Goal: Task Accomplishment & Management: Use online tool/utility

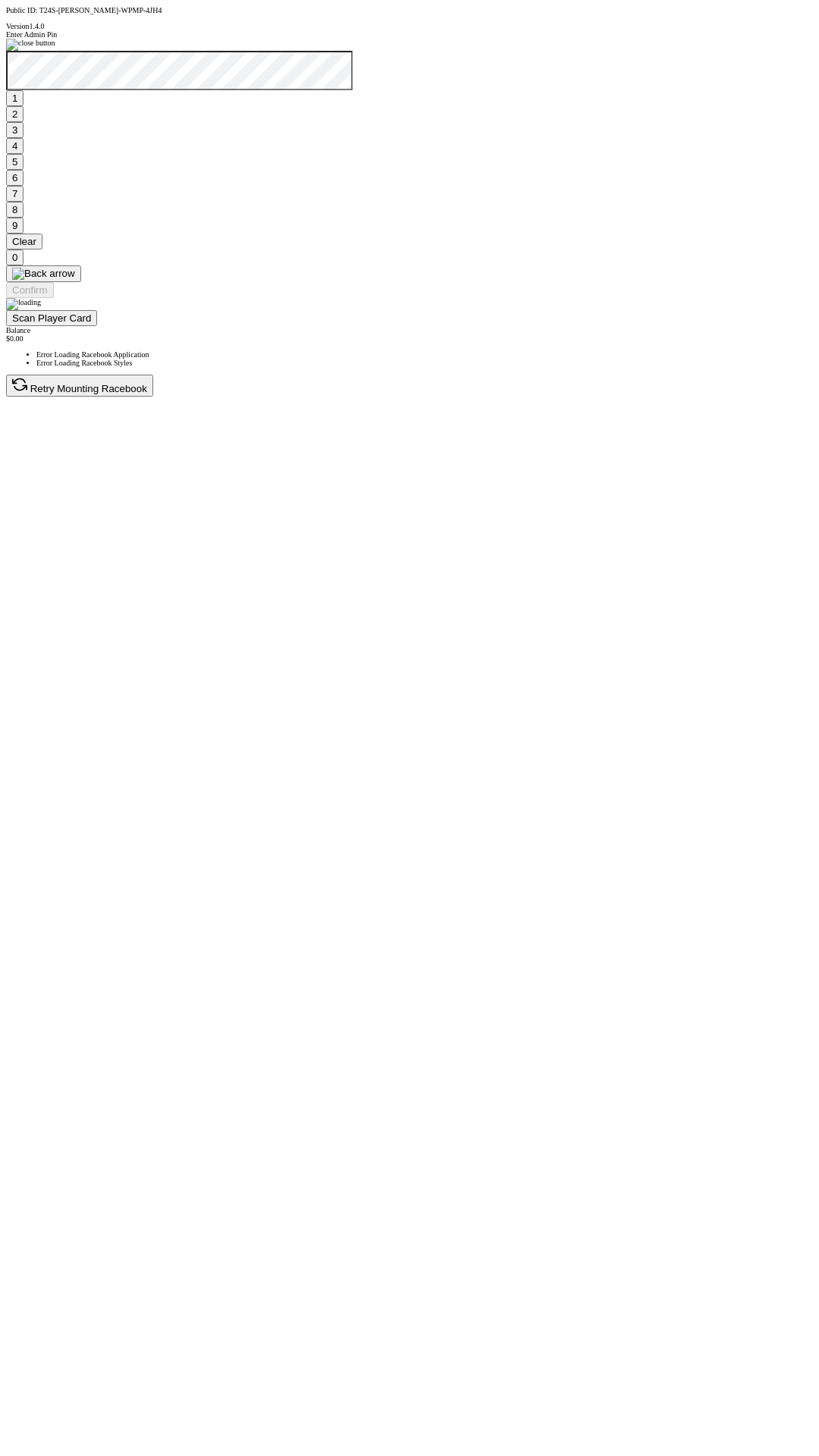
click at [24, 106] on button "1" at bounding box center [14, 98] width 17 height 16
click at [24, 234] on button "9" at bounding box center [14, 225] width 17 height 16
click at [24, 202] on button "7" at bounding box center [14, 193] width 17 height 16
click at [24, 138] on button "3" at bounding box center [14, 130] width 17 height 16
click at [54, 298] on button "Confirm" at bounding box center [30, 290] width 48 height 16
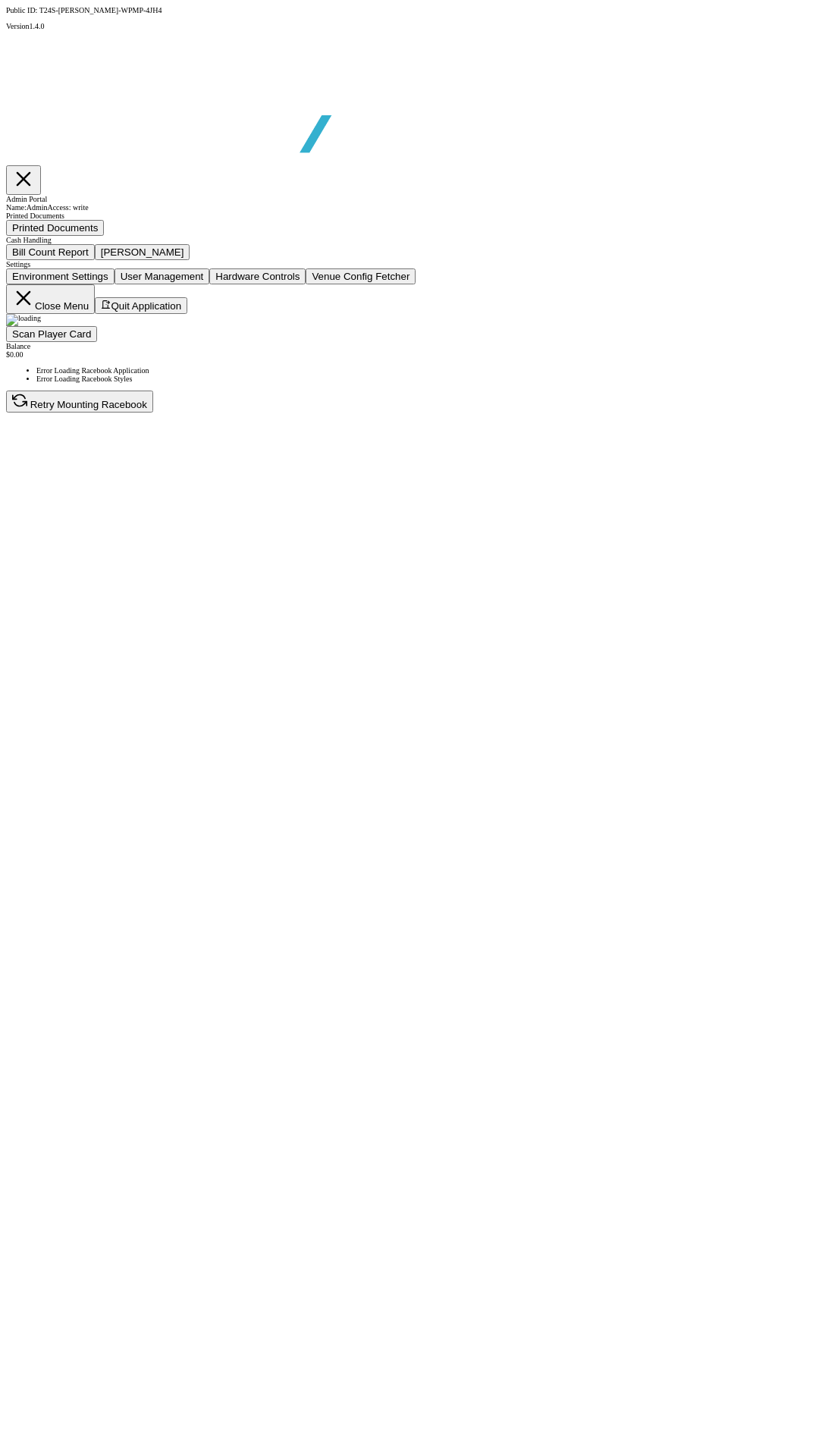
click at [94, 260] on button "Bill Count Report" at bounding box center [50, 251] width 89 height 16
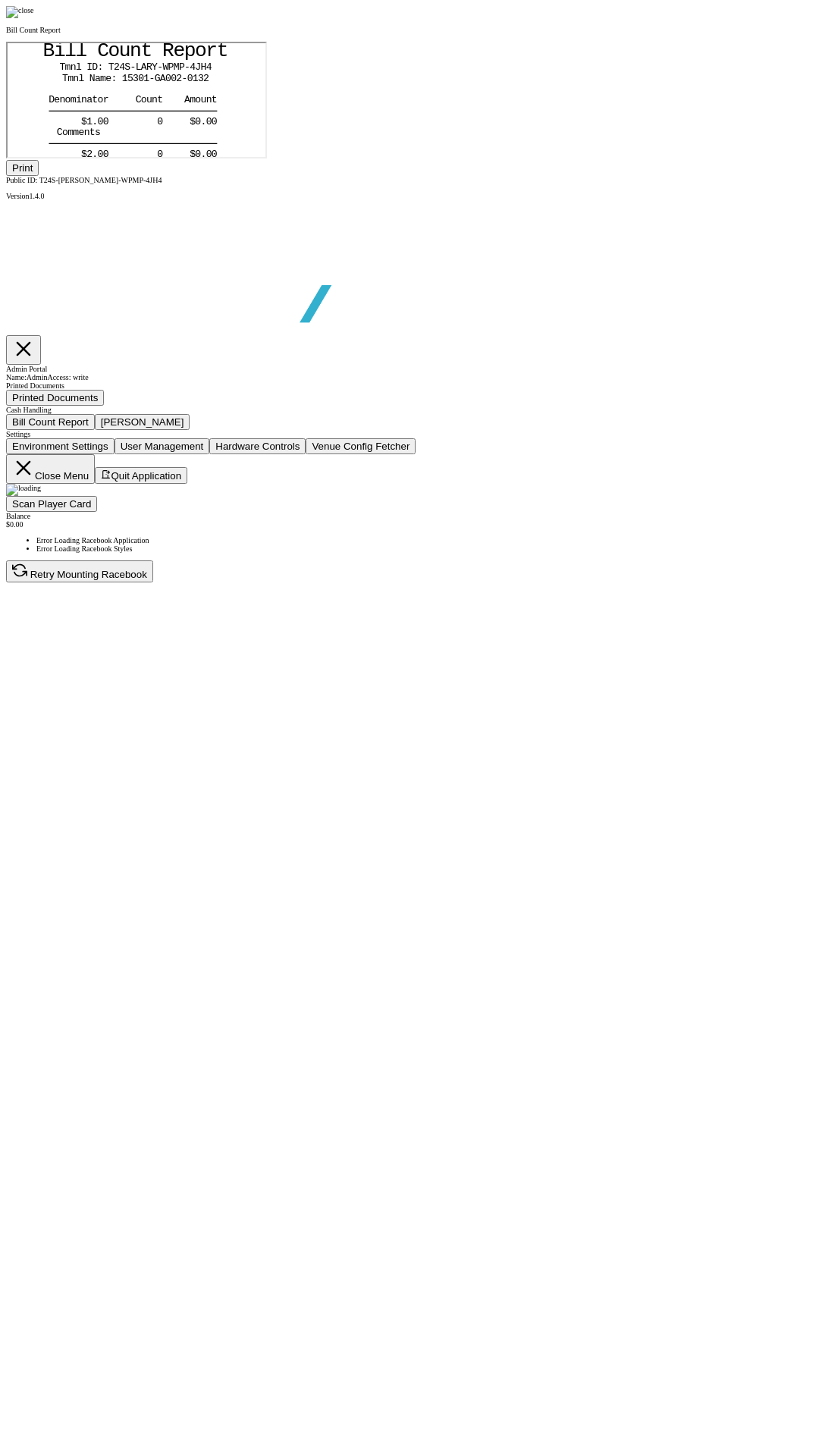
scroll to position [138, 0]
click at [696, 18] on div at bounding box center [409, 11] width 807 height 12
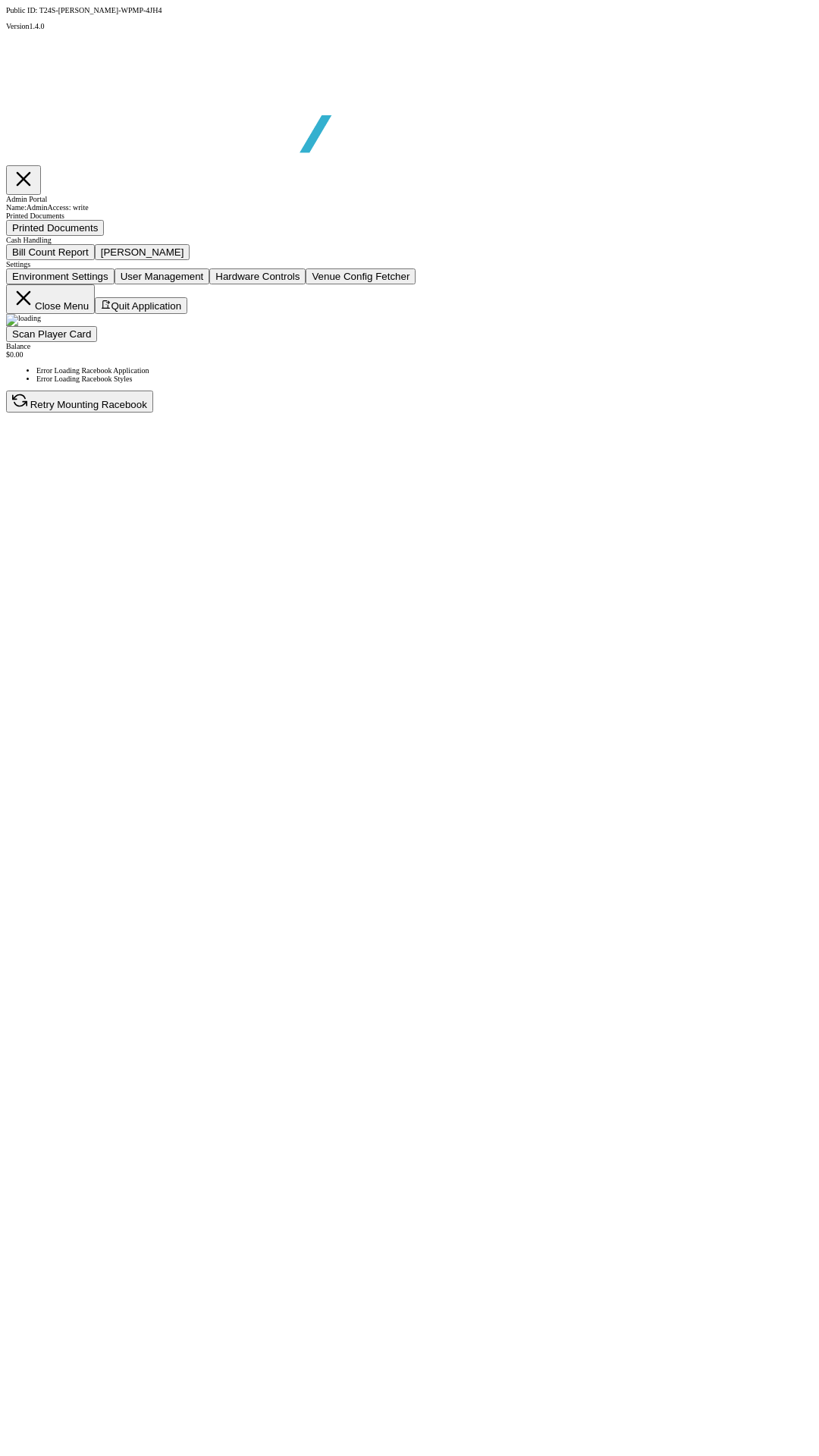
click at [94, 314] on button "Close Menu" at bounding box center [50, 299] width 89 height 30
